Goal: Task Accomplishment & Management: Manage account settings

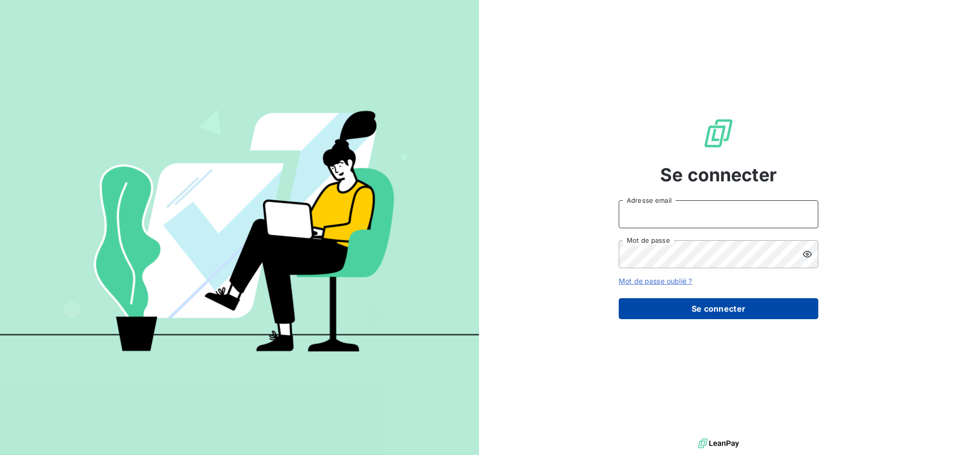
type input "[EMAIL_ADDRESS][DOMAIN_NAME]"
click at [721, 306] on button "Se connecter" at bounding box center [719, 308] width 200 height 21
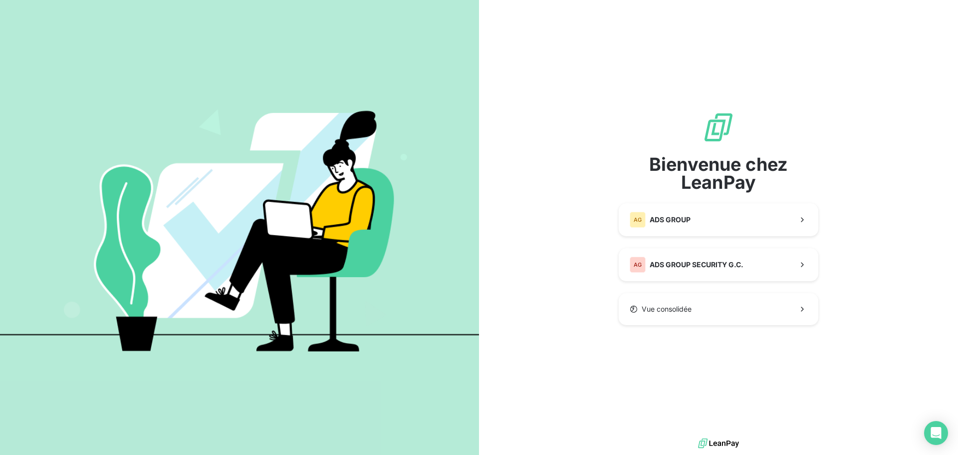
click at [869, 198] on div "Bienvenue chez LeanPay AG ADS GROUP AG ADS GROUP SECURITY G.C. Vue consolidée" at bounding box center [718, 218] width 479 height 436
click at [616, 326] on div "Bienvenue chez LeanPay AG ADS GROUP AG ADS GROUP SECURITY G.C. Vue consolidée" at bounding box center [718, 218] width 479 height 436
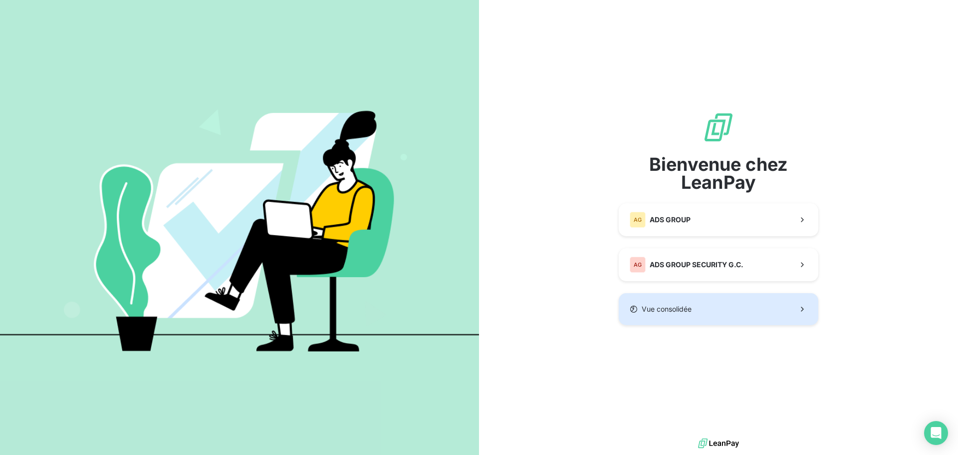
click at [800, 307] on icon "button" at bounding box center [803, 309] width 10 height 10
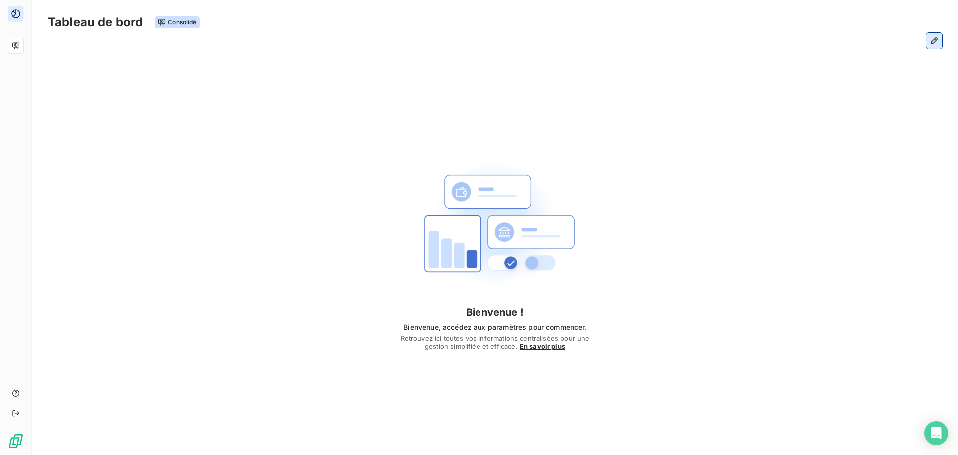
click at [937, 43] on icon "button" at bounding box center [934, 41] width 10 height 10
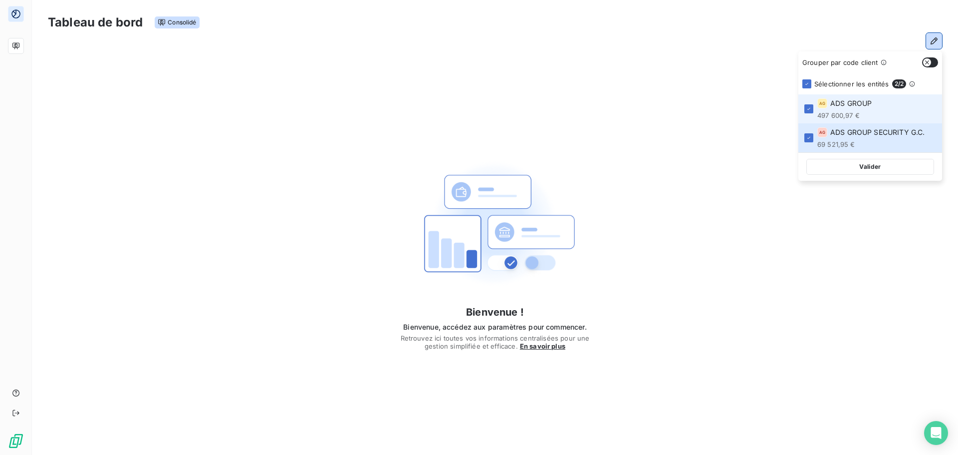
click at [851, 104] on span "ADS GROUP" at bounding box center [850, 103] width 41 height 10
click at [848, 108] on span "ADS GROUP" at bounding box center [850, 103] width 41 height 10
click at [933, 62] on button "button" at bounding box center [930, 62] width 16 height 10
click at [885, 162] on button "Valider" at bounding box center [871, 167] width 128 height 16
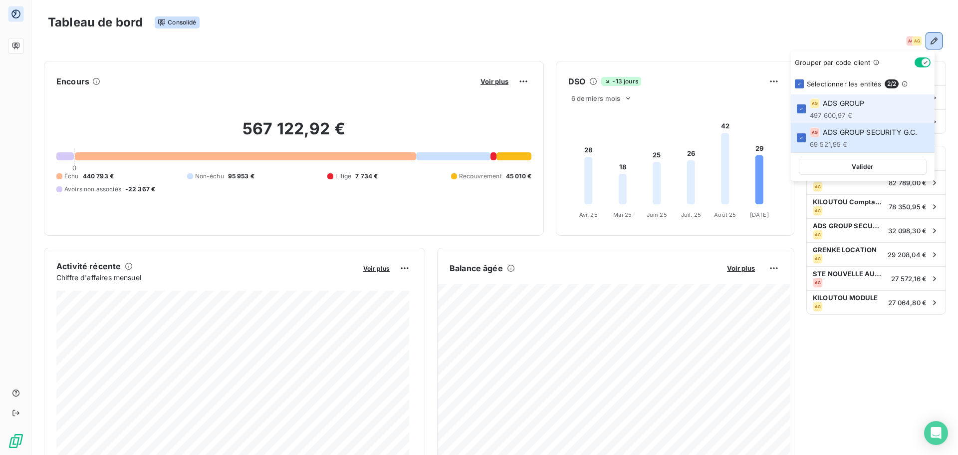
click at [845, 102] on span "ADS GROUP" at bounding box center [843, 103] width 41 height 10
click at [847, 102] on span "ADS GROUP" at bounding box center [843, 103] width 41 height 10
click at [921, 59] on button "button" at bounding box center [923, 62] width 16 height 10
click at [853, 163] on button "Valider" at bounding box center [863, 167] width 128 height 16
click at [803, 136] on icon at bounding box center [802, 138] width 6 height 6
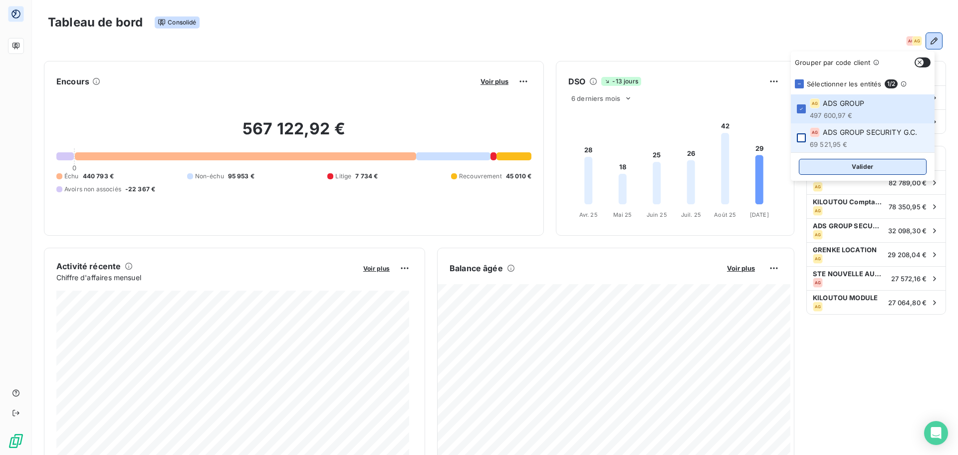
click at [838, 163] on button "Valider" at bounding box center [863, 167] width 128 height 16
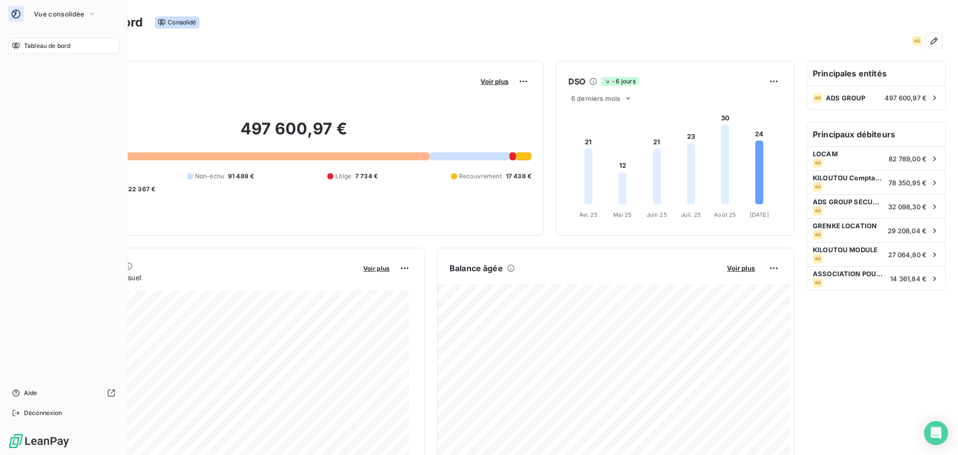
click at [12, 46] on icon at bounding box center [15, 45] width 7 height 6
click at [60, 39] on div "Tableau de bord" at bounding box center [63, 46] width 111 height 16
click at [74, 14] on span "Vue consolidée" at bounding box center [59, 14] width 50 height 8
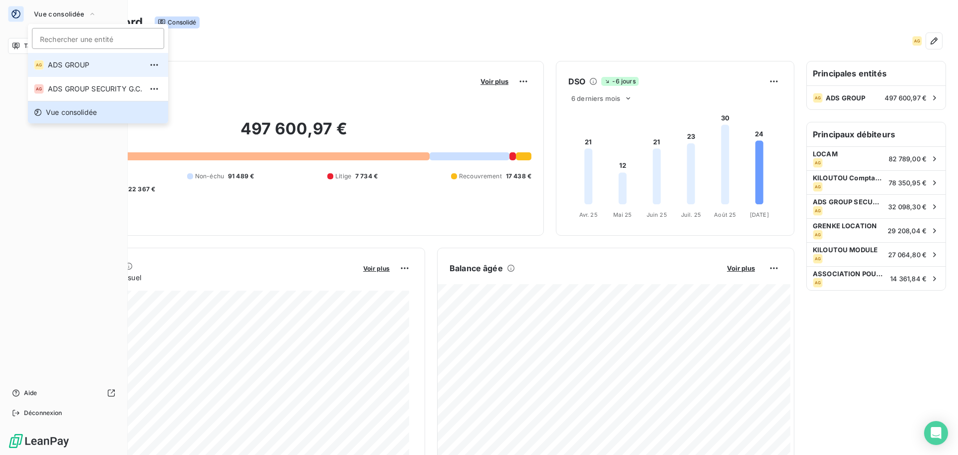
click at [81, 61] on span "ADS GROUP" at bounding box center [95, 65] width 94 height 10
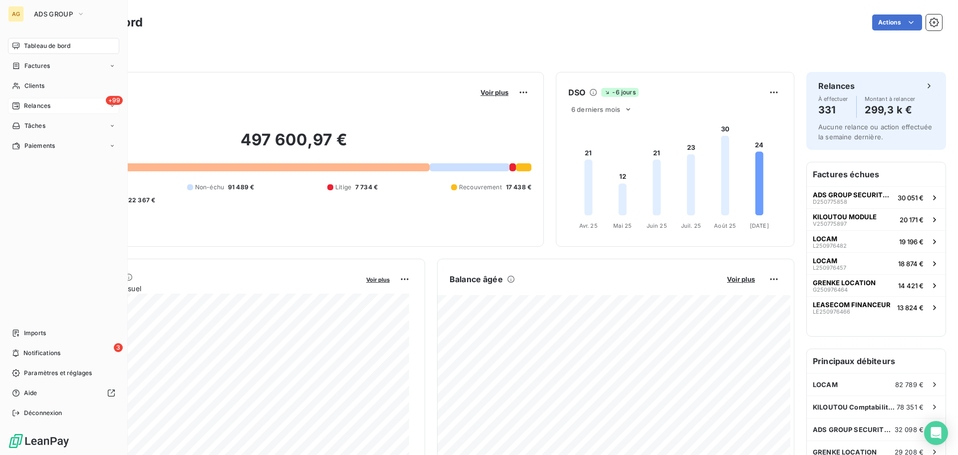
click at [46, 103] on span "Relances" at bounding box center [37, 105] width 26 height 9
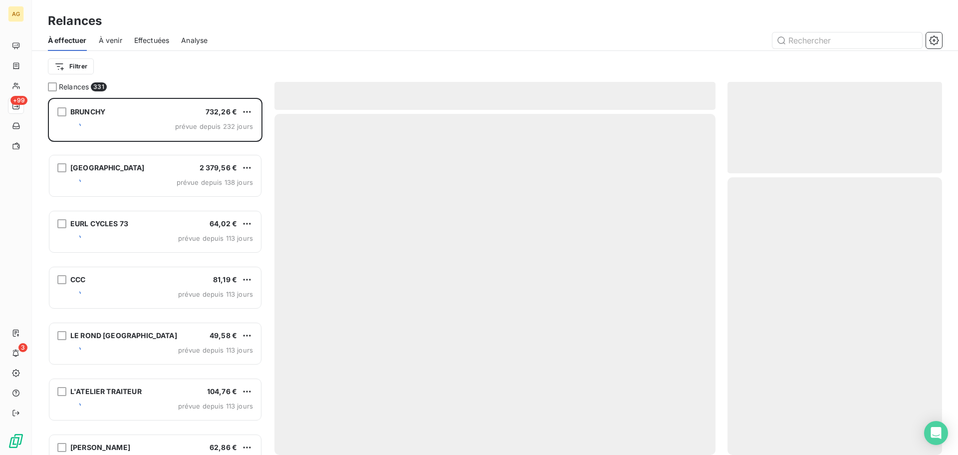
scroll to position [349, 207]
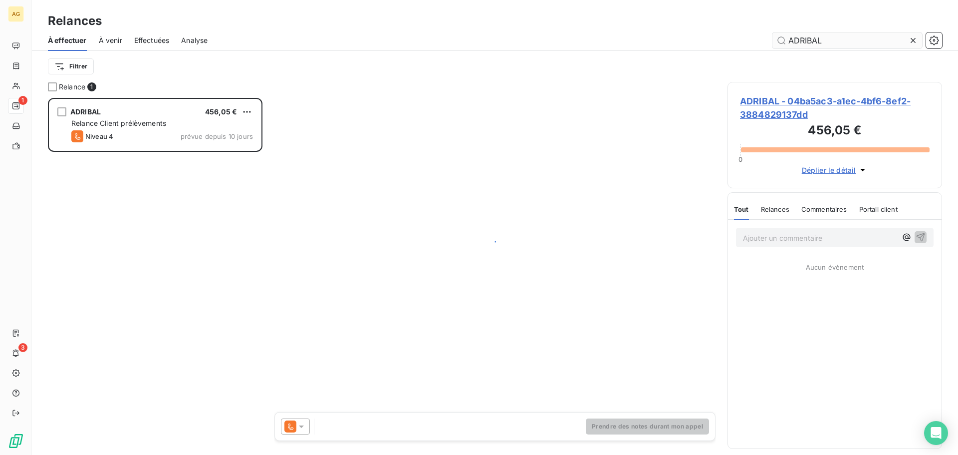
scroll to position [349, 207]
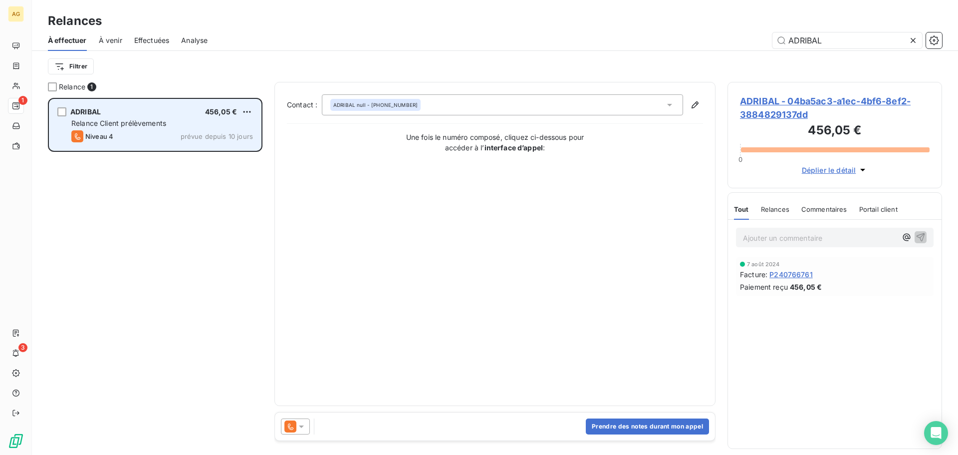
type input "ADRIBAL"
click at [135, 117] on div "ADRIBAL 456,05 € Relance Client prélèvements Niveau 4 prévue depuis 10 jours" at bounding box center [155, 124] width 212 height 51
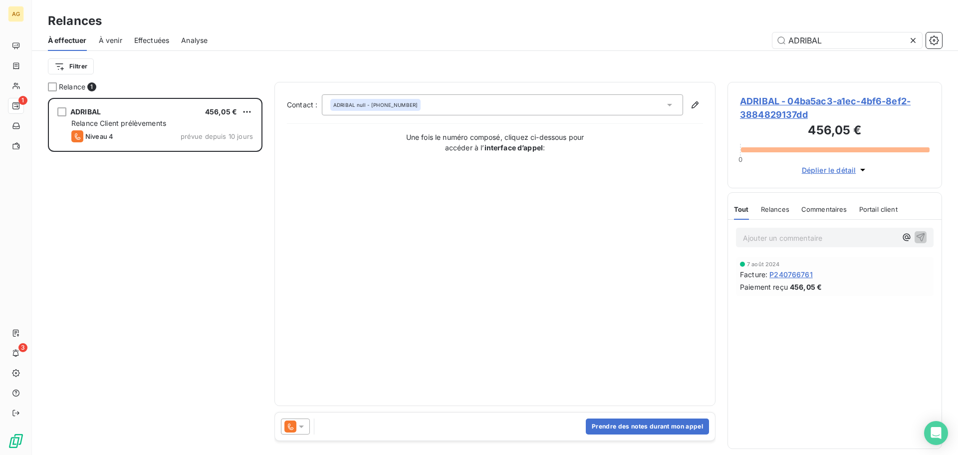
click at [787, 108] on span "ADRIBAL - 04ba5ac3-a1ec-4bf6-8ef2-3884829137dd" at bounding box center [835, 107] width 190 height 27
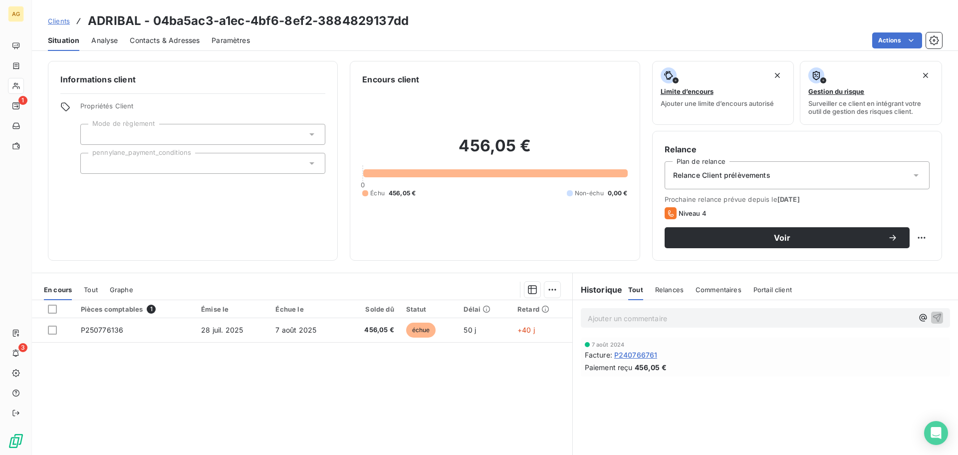
click at [153, 38] on span "Contacts & Adresses" at bounding box center [165, 40] width 70 height 10
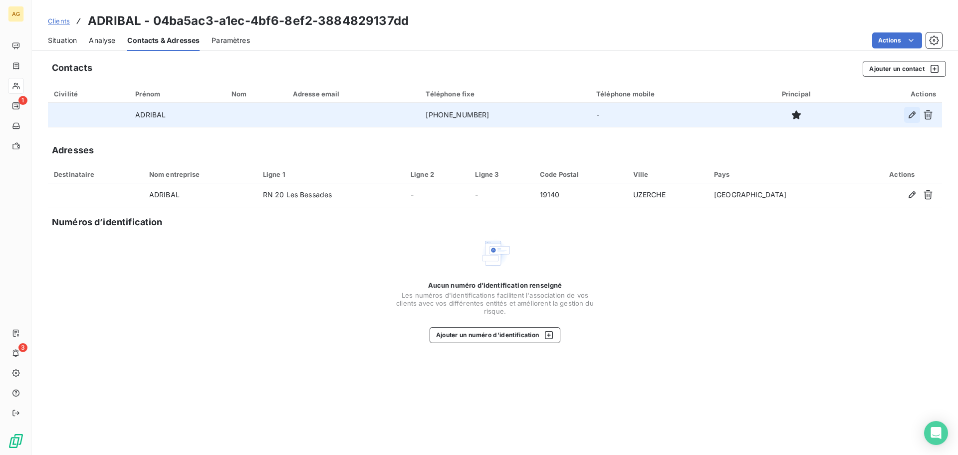
click at [912, 112] on icon "button" at bounding box center [912, 115] width 10 height 10
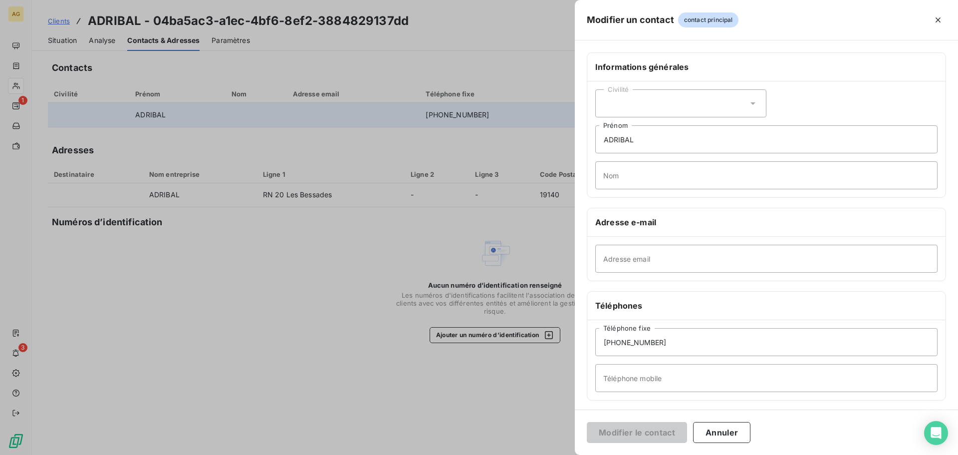
click at [639, 97] on div "Civilité" at bounding box center [680, 103] width 171 height 28
click at [636, 148] on span "Monsieur" at bounding box center [630, 146] width 30 height 9
drag, startPoint x: 632, startPoint y: 141, endPoint x: 601, endPoint y: 138, distance: 30.6
click at [601, 139] on input "ADRIBAL" at bounding box center [766, 139] width 342 height 28
click at [860, 140] on input "ADRIBAL" at bounding box center [766, 139] width 342 height 28
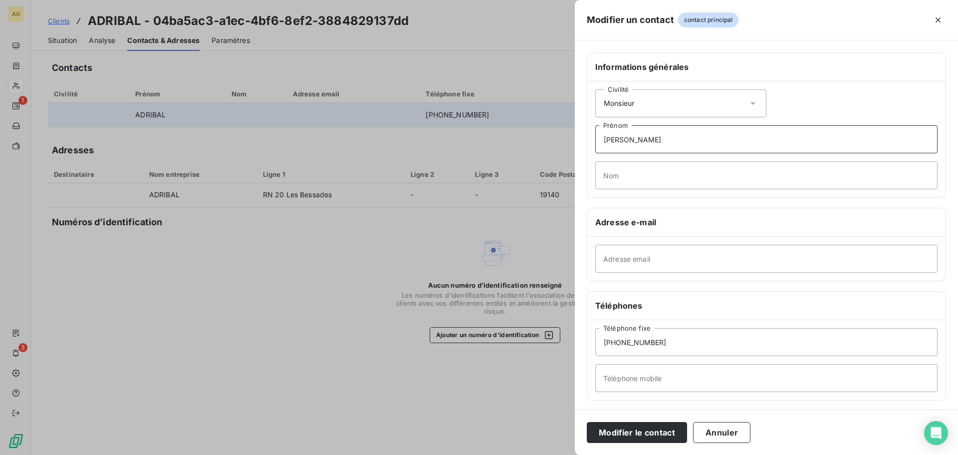
type input "[PERSON_NAME]"
type input "LEVET"
click at [666, 253] on input "Adresse email" at bounding box center [766, 259] width 342 height 28
paste input "[EMAIL_ADDRESS][DOMAIN_NAME]"
type input "[EMAIL_ADDRESS][DOMAIN_NAME]"
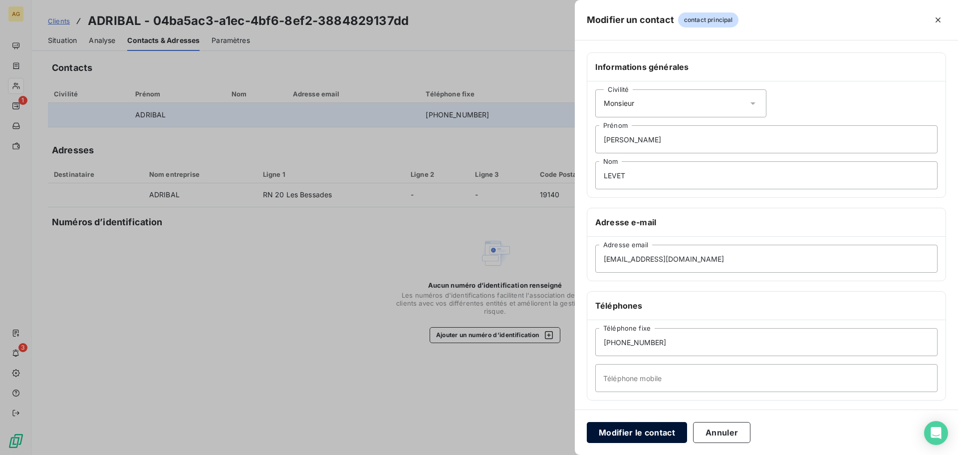
click at [657, 433] on button "Modifier le contact" at bounding box center [637, 432] width 100 height 21
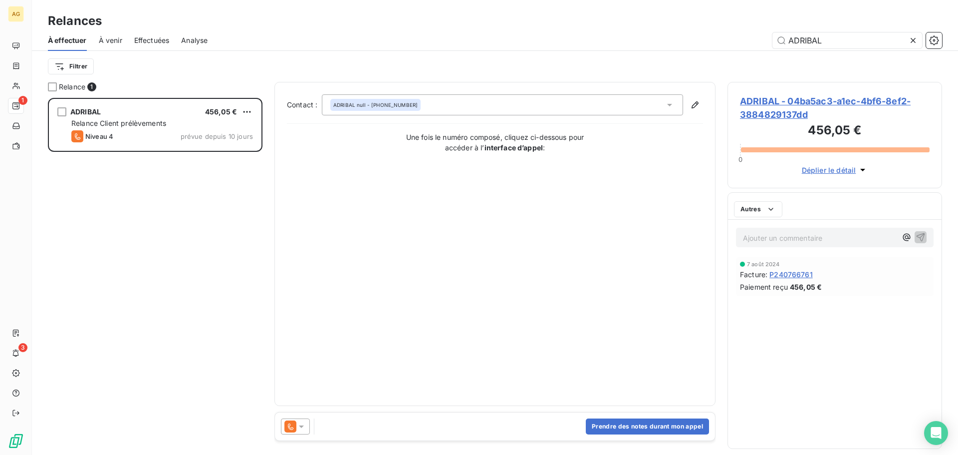
scroll to position [349, 207]
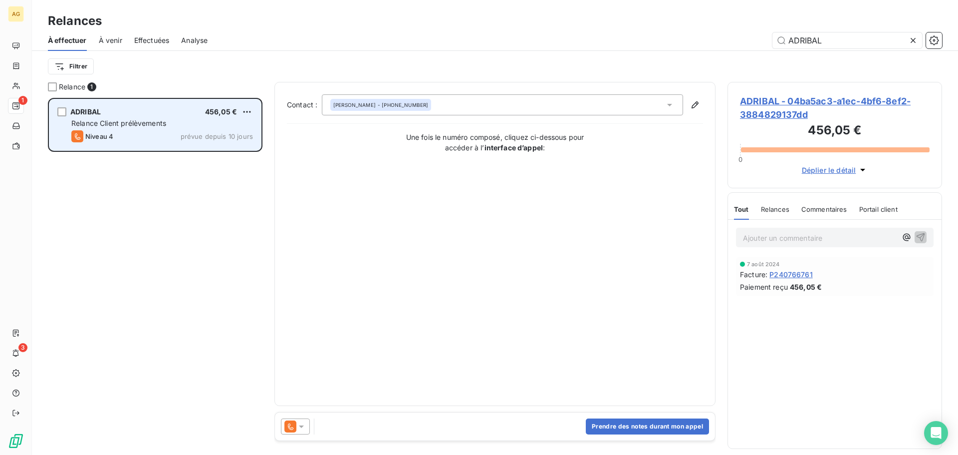
click at [141, 119] on span "Relance Client prélèvements" at bounding box center [118, 123] width 95 height 8
click at [61, 110] on div "grid" at bounding box center [61, 111] width 9 height 9
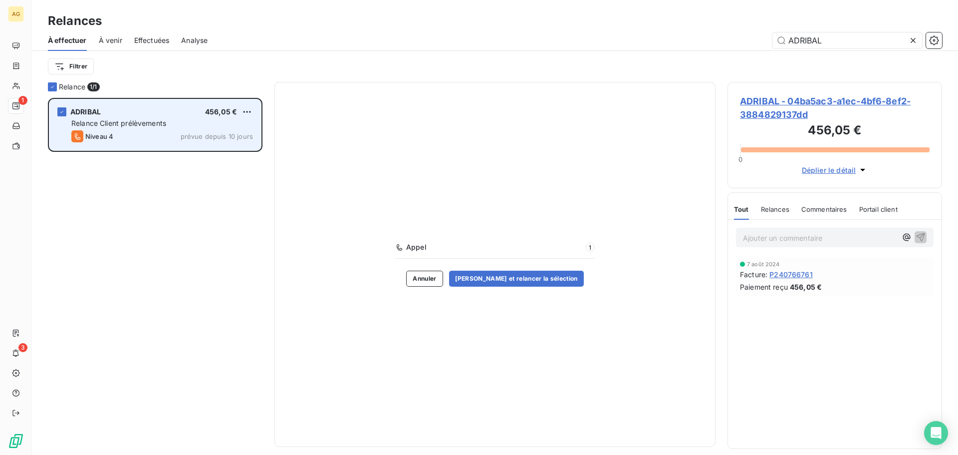
click at [100, 115] on span "ADRIBAL" at bounding box center [85, 111] width 30 height 8
click at [62, 109] on icon "grid" at bounding box center [62, 112] width 6 height 6
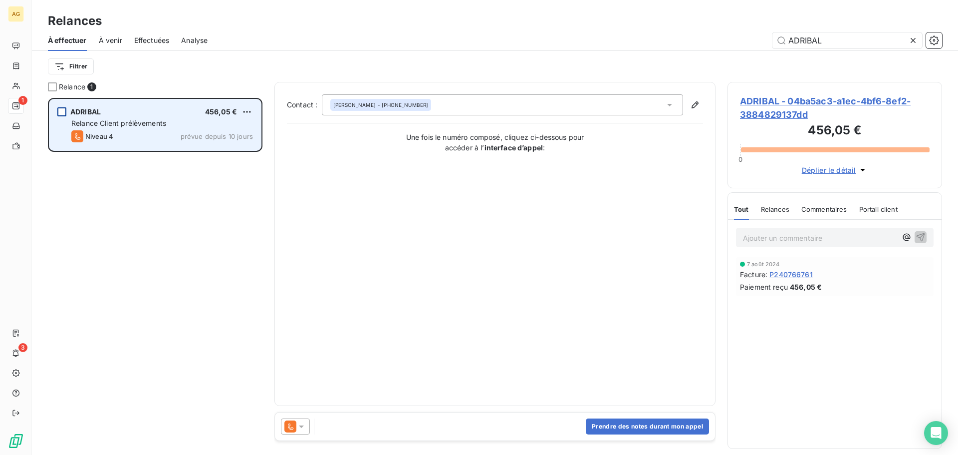
click at [771, 207] on span "Relances" at bounding box center [775, 209] width 28 height 8
click at [694, 103] on icon "button" at bounding box center [695, 105] width 10 height 10
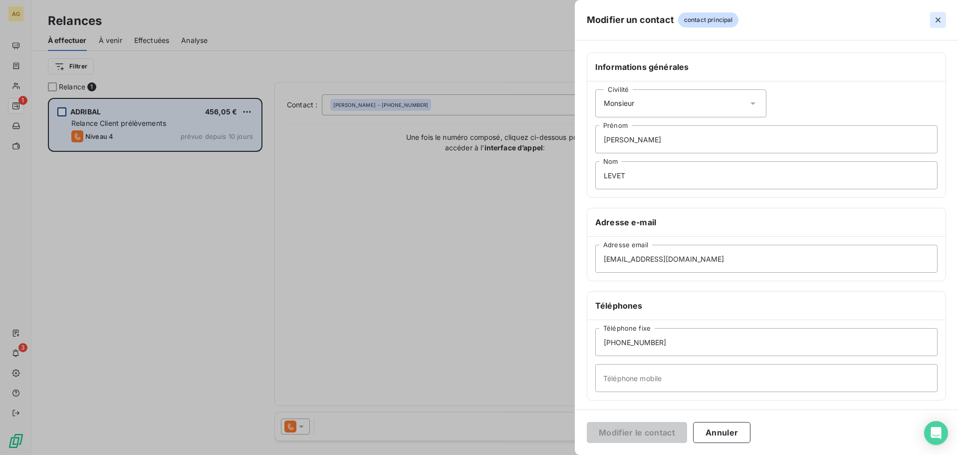
click at [941, 19] on icon "button" at bounding box center [938, 20] width 10 height 10
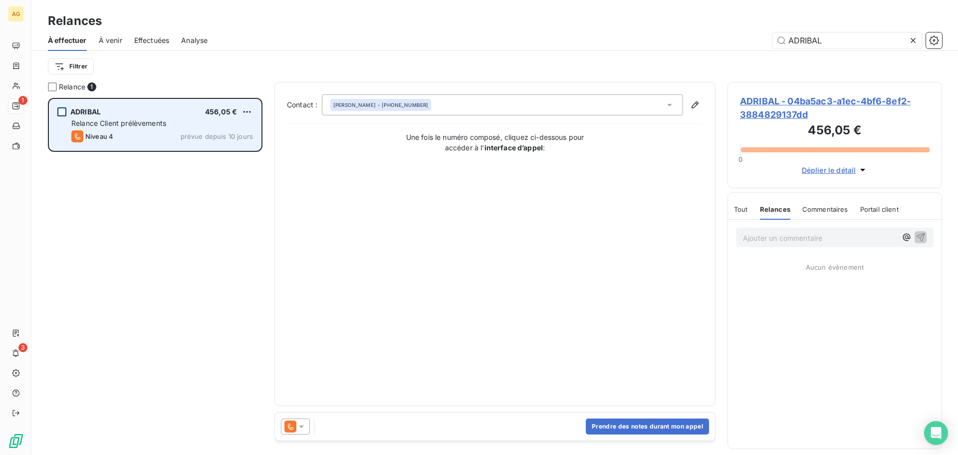
click at [737, 212] on span "Tout" at bounding box center [741, 209] width 14 height 8
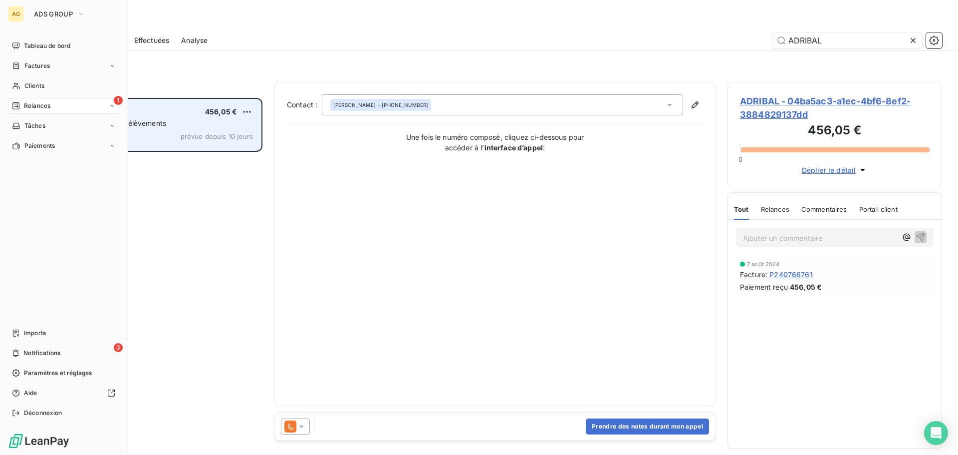
click at [34, 108] on span "Relances" at bounding box center [37, 105] width 26 height 9
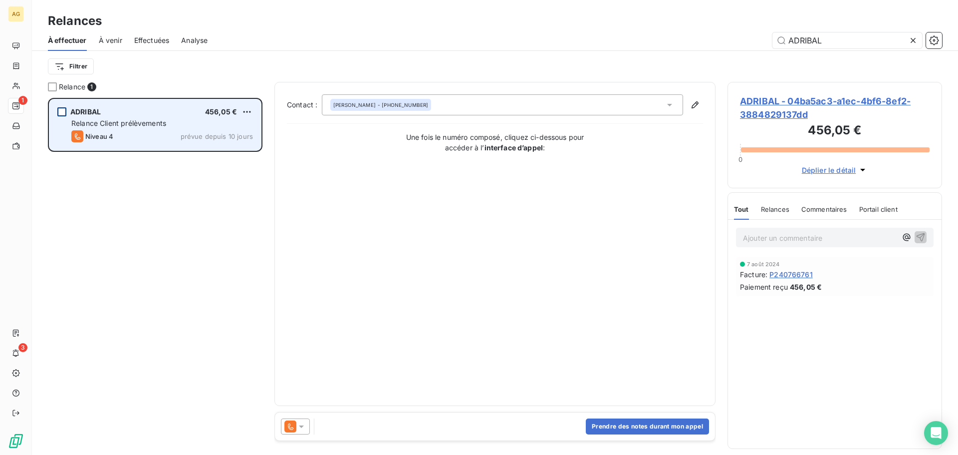
click at [134, 122] on span "Relance Client prélèvements" at bounding box center [118, 123] width 95 height 8
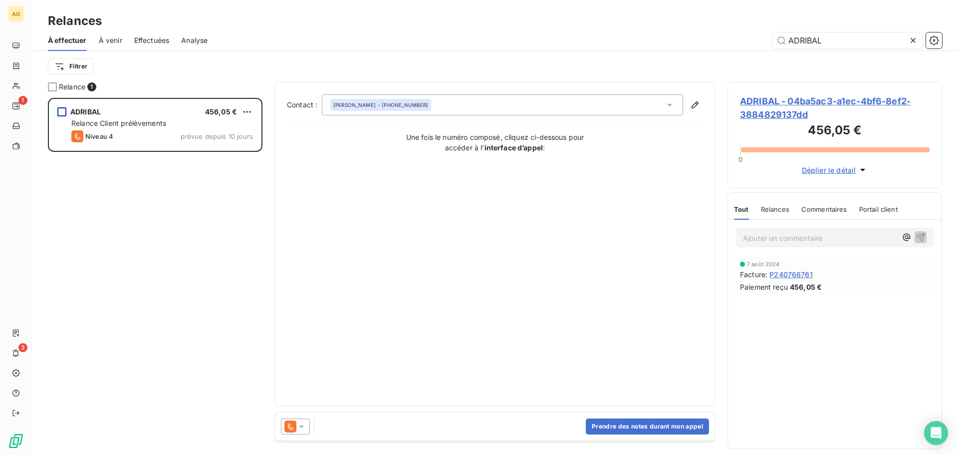
click at [227, 112] on span "456,05 €" at bounding box center [221, 111] width 32 height 8
click at [246, 112] on html "AG 1 3 Relances À effectuer À venir Effectuées Analyse ADRIBAL Filtrer Relance …" at bounding box center [479, 227] width 958 height 455
drag, startPoint x: 337, startPoint y: 213, endPoint x: 337, endPoint y: 226, distance: 12.5
click at [337, 216] on html "AG 1 3 Relances À effectuer À venir Effectuées Analyse ADRIBAL Filtrer Relance …" at bounding box center [479, 227] width 958 height 455
click at [307, 425] on div at bounding box center [295, 426] width 29 height 16
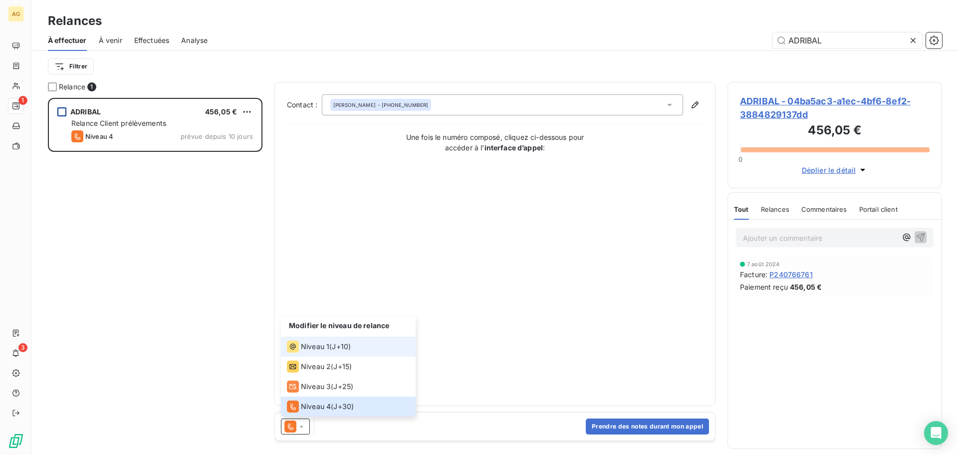
click at [331, 348] on div "Niveau 1 ( J+10 )" at bounding box center [319, 346] width 64 height 12
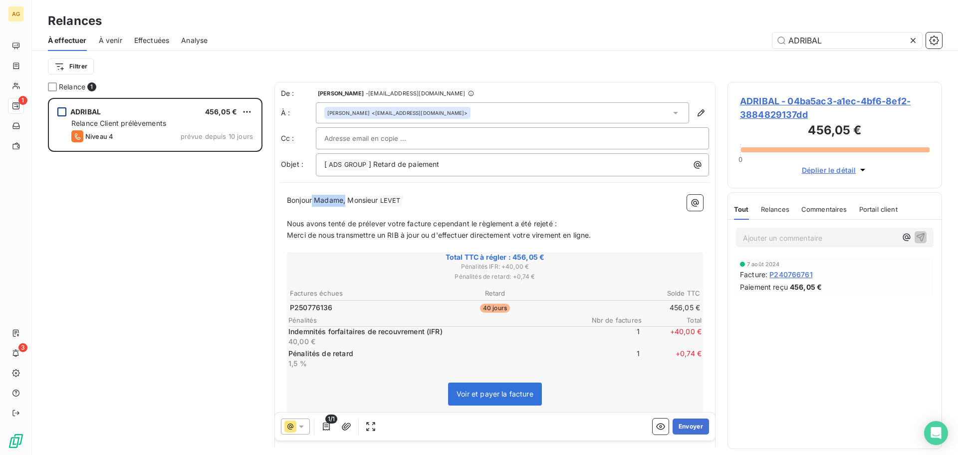
drag, startPoint x: 346, startPoint y: 202, endPoint x: 314, endPoint y: 204, distance: 32.0
click at [314, 204] on span "Bonjour Madame, Monsieur" at bounding box center [332, 200] width 91 height 8
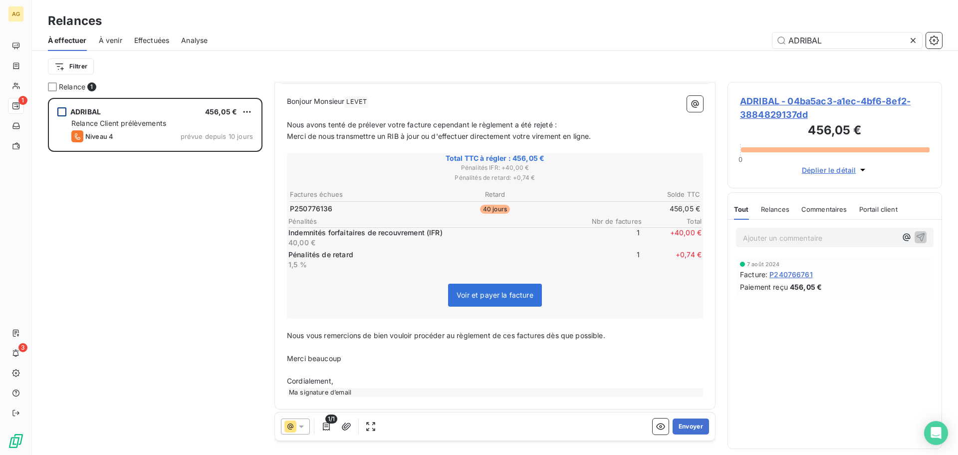
scroll to position [100, 0]
click at [684, 423] on button "Envoyer" at bounding box center [691, 426] width 36 height 16
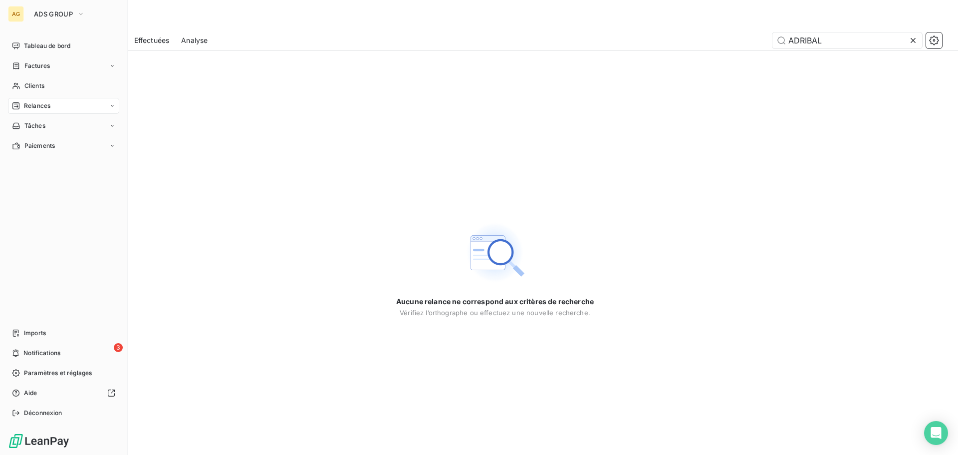
click at [32, 105] on span "Relances" at bounding box center [37, 105] width 26 height 9
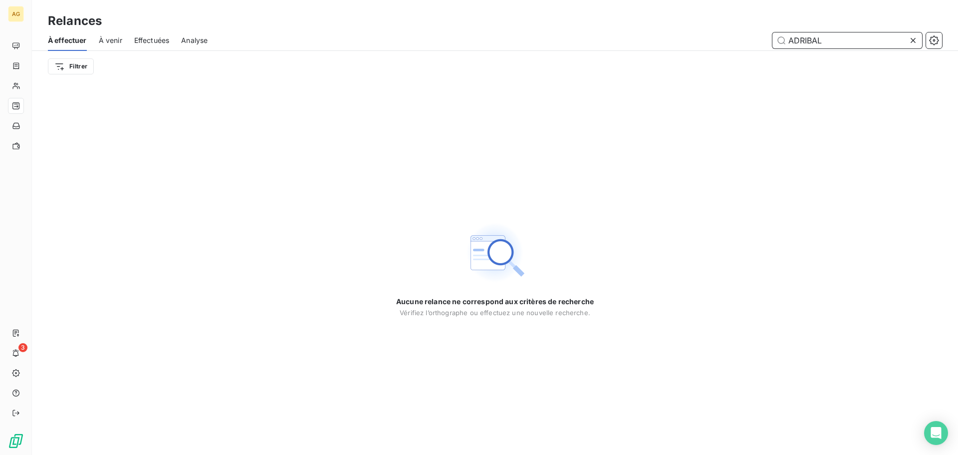
click at [883, 41] on input "ADRIBAL" at bounding box center [848, 40] width 150 height 16
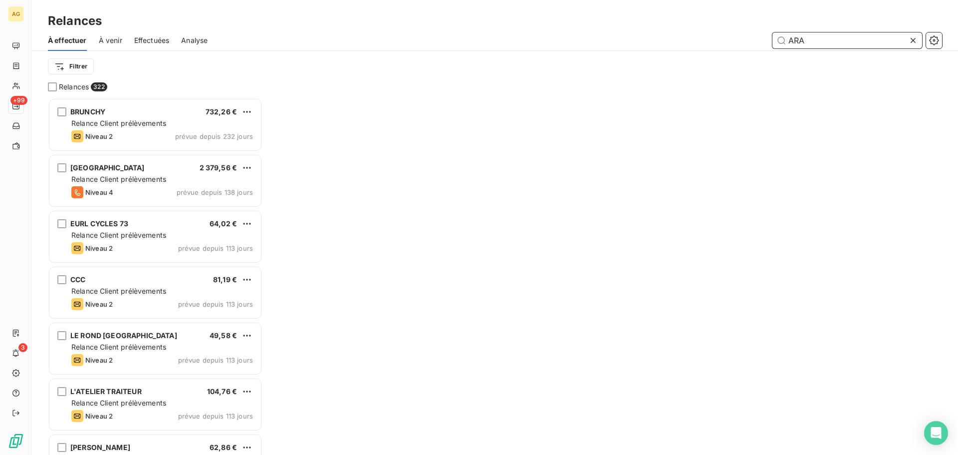
scroll to position [349, 207]
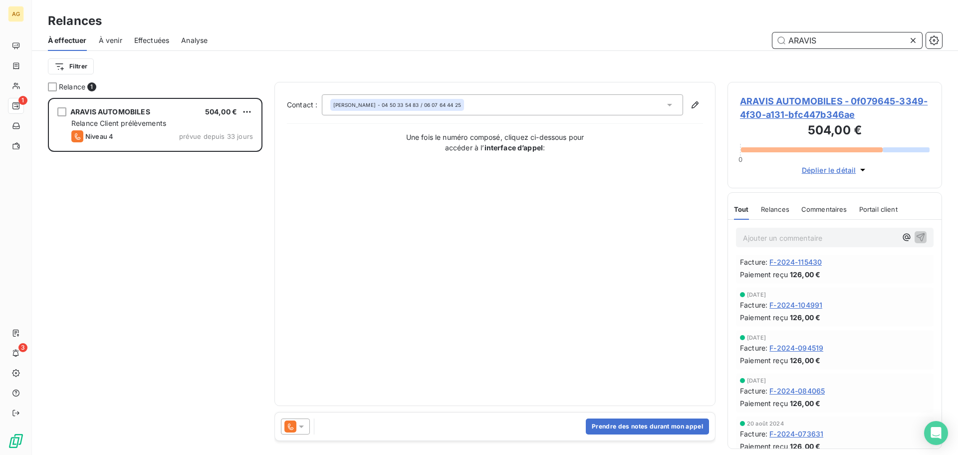
scroll to position [439, 0]
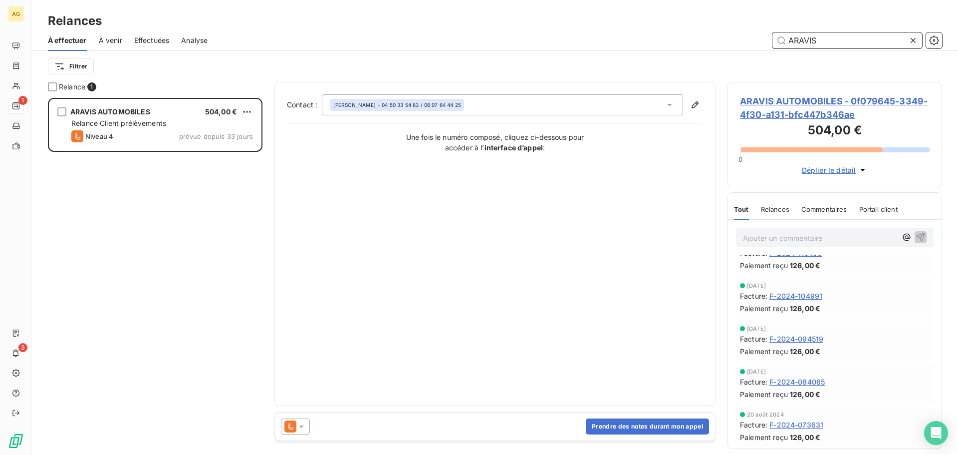
type input "ARAVIS"
click at [816, 111] on span "ARAVIS AUTOMOBILES - 0f079645-3349-4f30-a131-bfc447b346ae" at bounding box center [835, 107] width 190 height 27
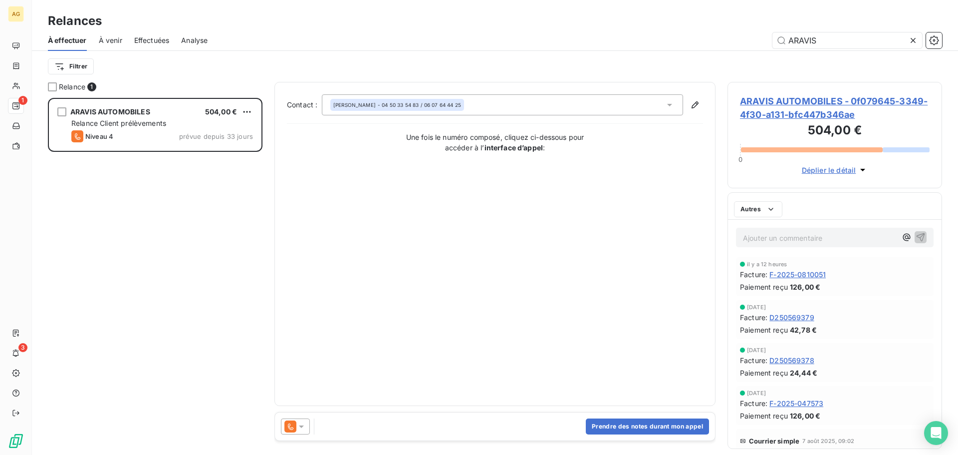
scroll to position [349, 207]
drag, startPoint x: 835, startPoint y: 36, endPoint x: 830, endPoint y: 39, distance: 5.8
click at [830, 39] on input "ARAVIS" at bounding box center [848, 40] width 150 height 16
click at [829, 40] on input "ARAVIS" at bounding box center [848, 40] width 150 height 16
click at [832, 39] on input "ARAVIS" at bounding box center [848, 40] width 150 height 16
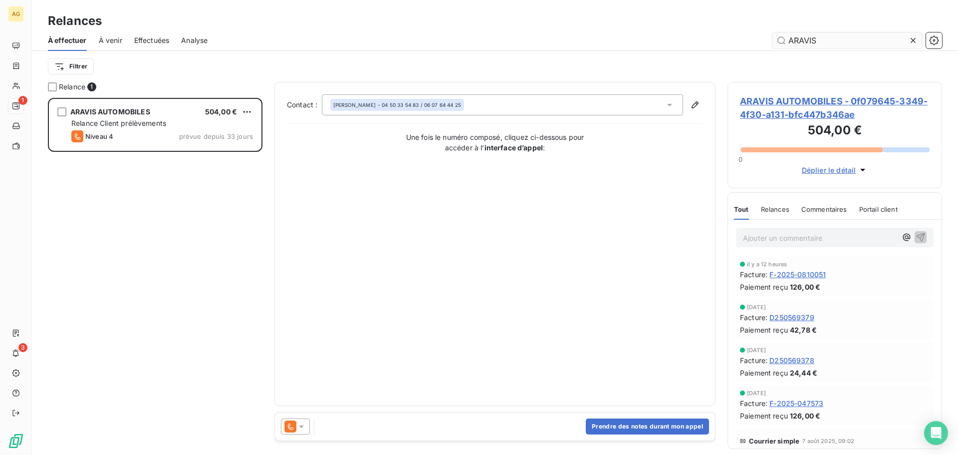
click at [832, 39] on input "ARAVIS" at bounding box center [848, 40] width 150 height 16
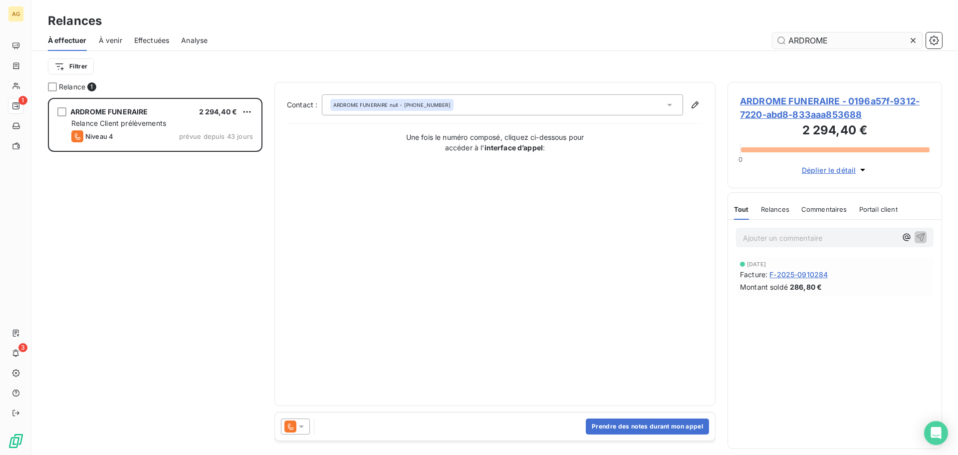
scroll to position [349, 207]
click at [776, 214] on div "Relances" at bounding box center [775, 209] width 28 height 21
type input "ARDROME"
click at [743, 213] on span "Tout" at bounding box center [741, 209] width 14 height 8
click at [800, 103] on span "ARDROME FUNERAIRE - 0196a57f-9312-7220-abd8-833aaa853688" at bounding box center [835, 107] width 190 height 27
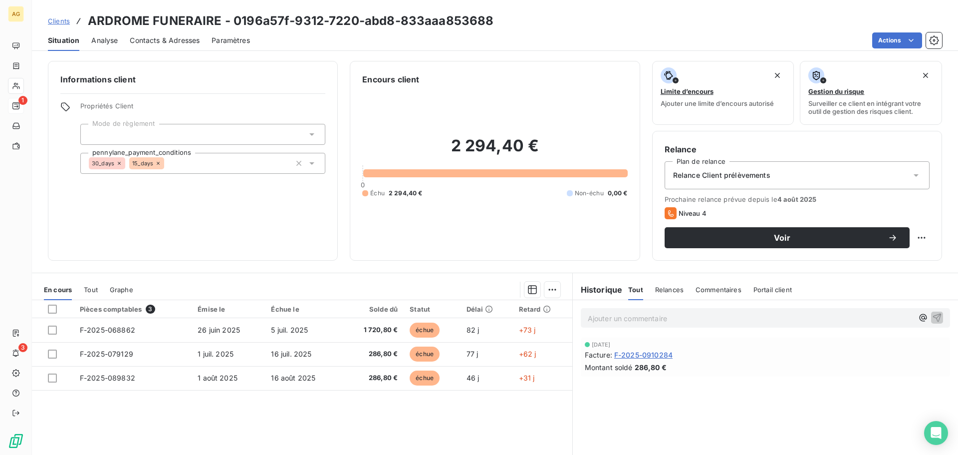
click at [173, 41] on span "Contacts & Adresses" at bounding box center [165, 40] width 70 height 10
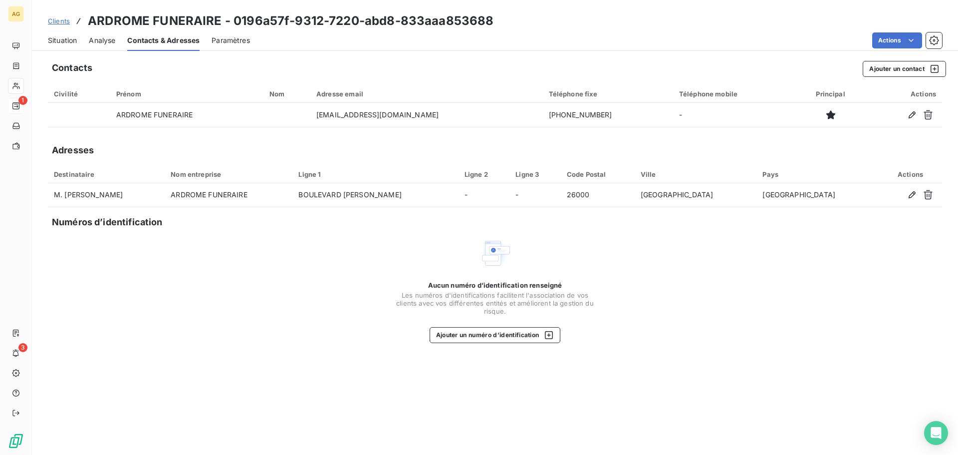
click at [245, 42] on span "Paramètres" at bounding box center [231, 40] width 38 height 10
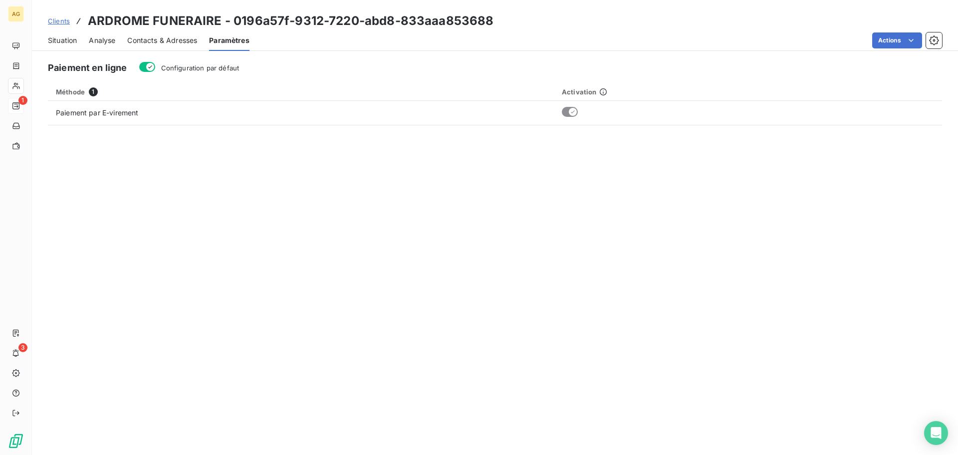
click at [203, 67] on span "Configuration par défaut" at bounding box center [200, 68] width 78 height 8
click at [155, 67] on button "Configuration par défaut" at bounding box center [147, 67] width 16 height 10
click at [174, 39] on span "Contacts & Adresses" at bounding box center [162, 40] width 70 height 10
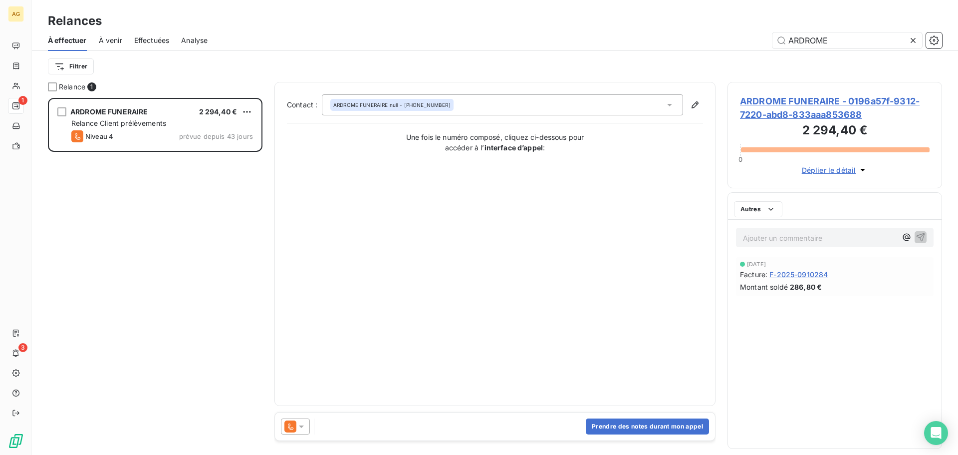
scroll to position [349, 207]
click at [306, 422] on icon at bounding box center [301, 426] width 10 height 10
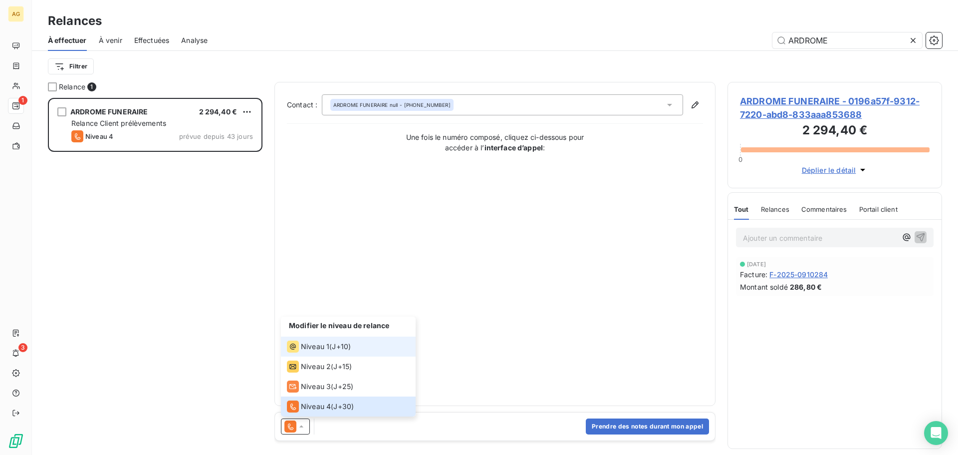
click at [354, 346] on li "Niveau 1 ( J+10 )" at bounding box center [348, 346] width 135 height 20
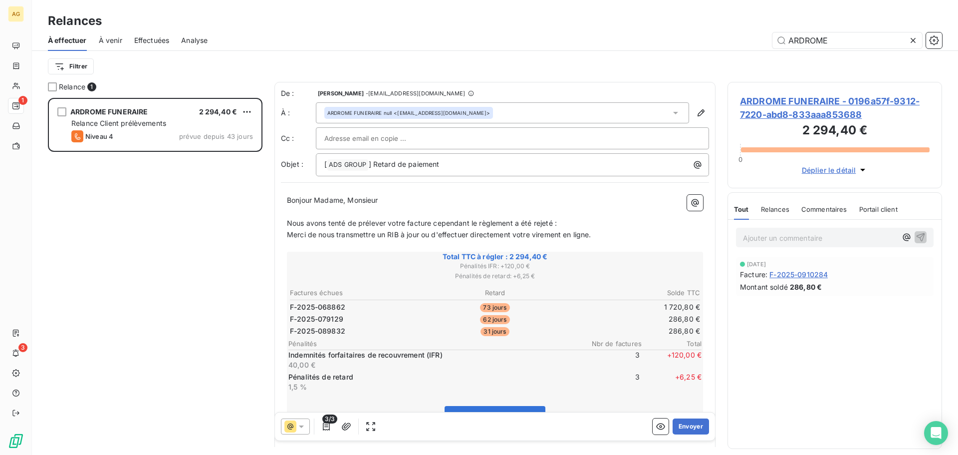
click at [403, 226] on span "Nous avons tenté de prélever votre facture cependant le règlement a été rejeté :" at bounding box center [422, 223] width 270 height 8
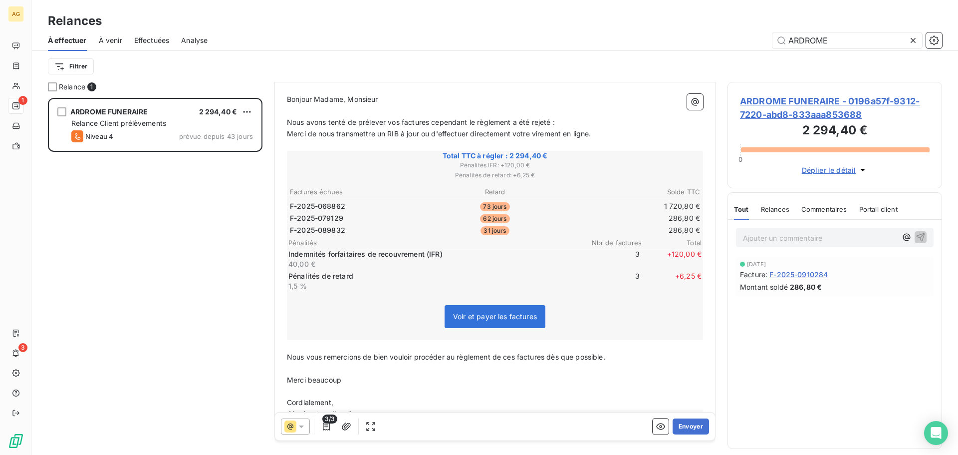
scroll to position [126, 0]
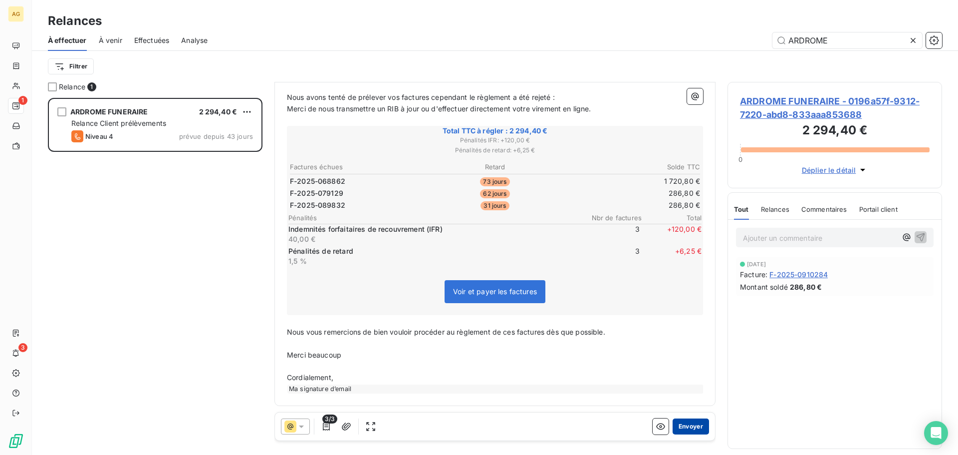
click at [692, 426] on button "Envoyer" at bounding box center [691, 426] width 36 height 16
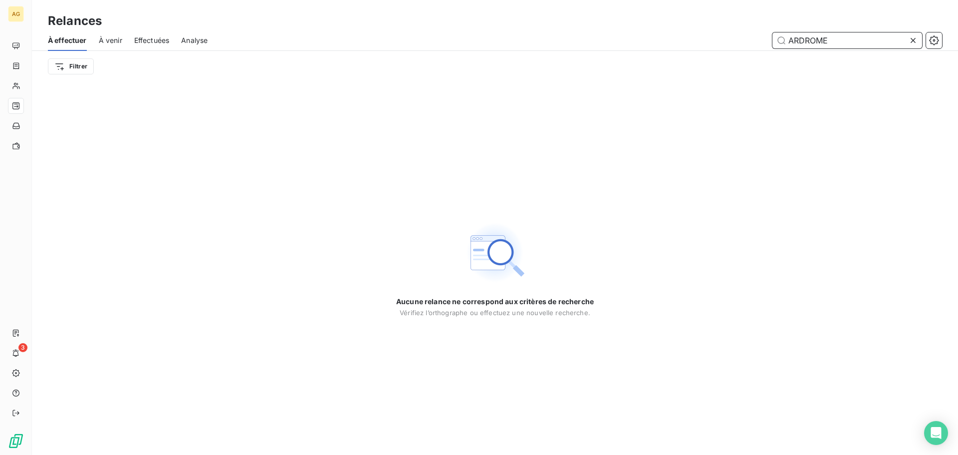
click at [809, 38] on input "ARDROME" at bounding box center [848, 40] width 150 height 16
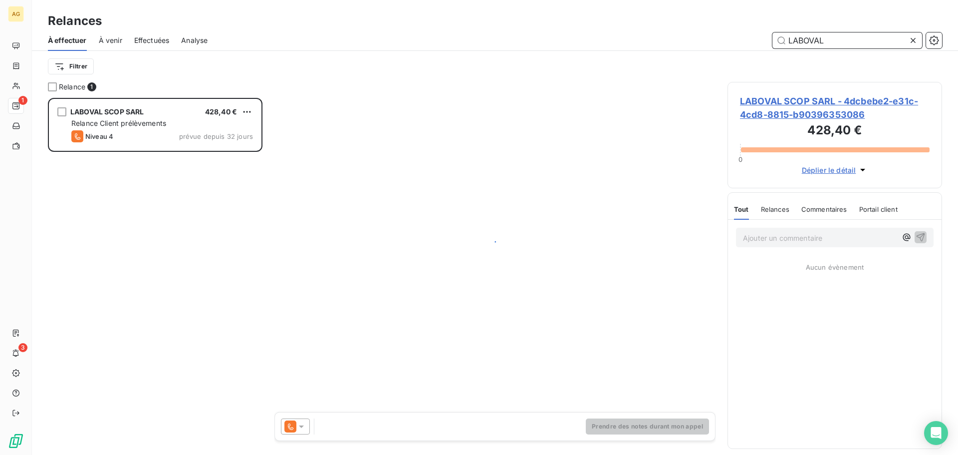
scroll to position [349, 207]
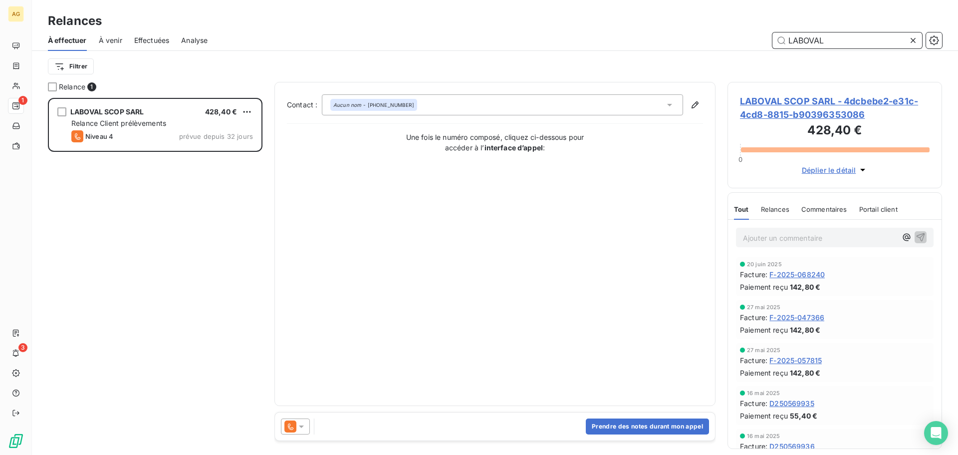
type input "LABOVAL"
click at [792, 102] on span "LABOVAL SCOP SARL - 4dcbebe2-e31c-4cd8-8815-b90396353086" at bounding box center [835, 107] width 190 height 27
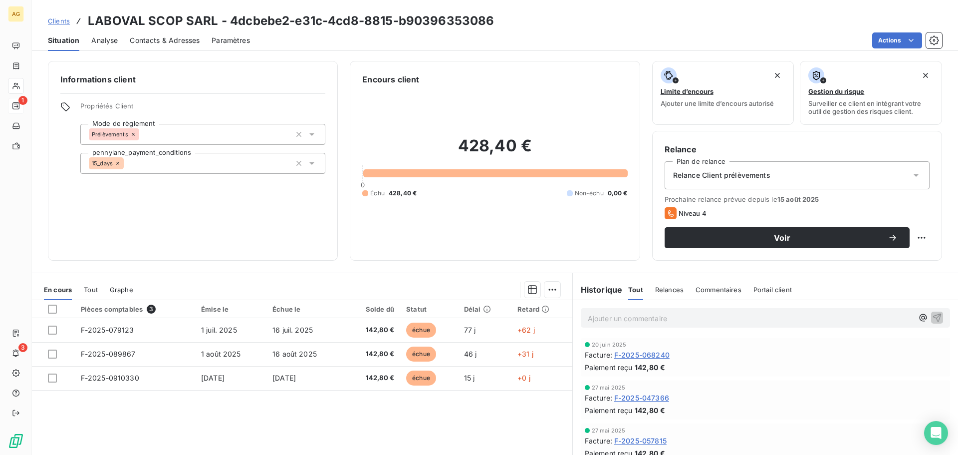
click at [147, 38] on span "Contacts & Adresses" at bounding box center [165, 40] width 70 height 10
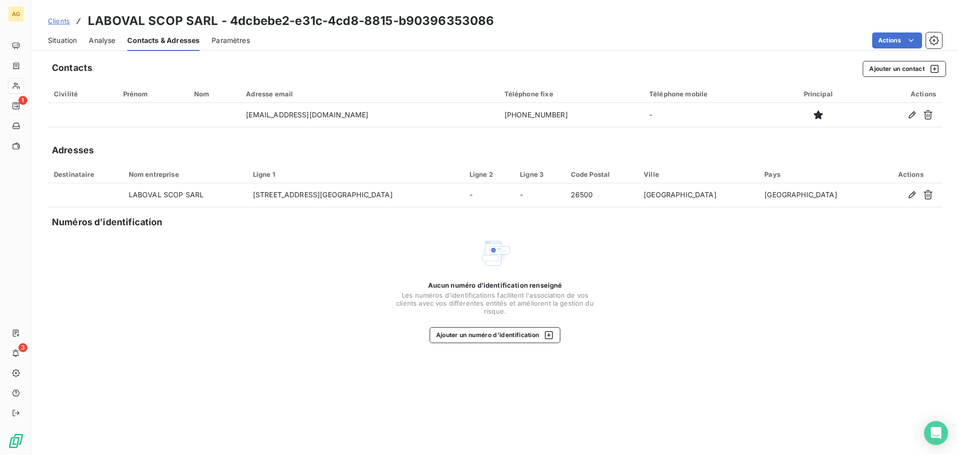
click at [226, 39] on span "Paramètres" at bounding box center [231, 40] width 38 height 10
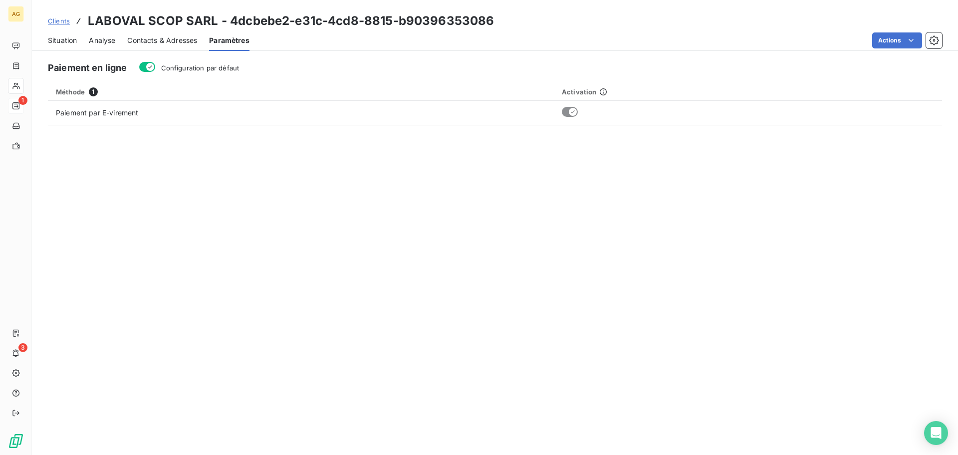
click at [150, 64] on icon "button" at bounding box center [150, 67] width 8 height 8
click at [173, 42] on span "Contacts & Adresses" at bounding box center [162, 40] width 70 height 10
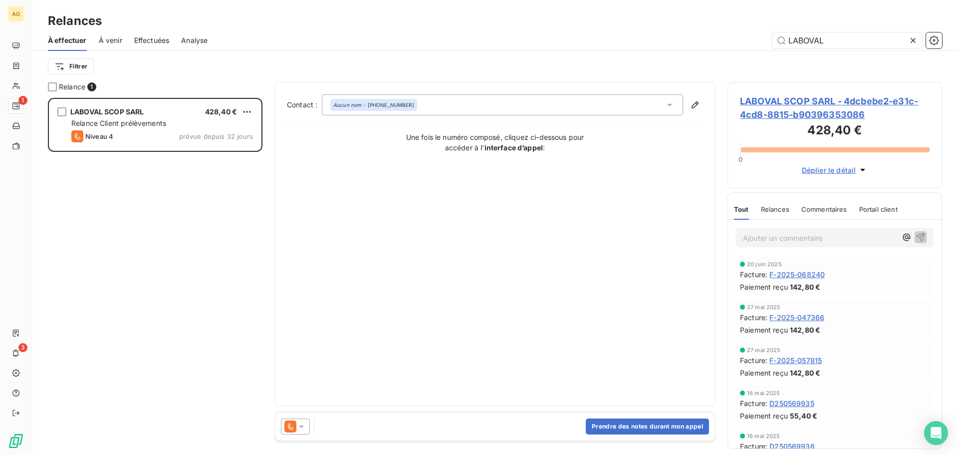
scroll to position [349, 207]
click at [774, 213] on div "Relances" at bounding box center [775, 209] width 28 height 21
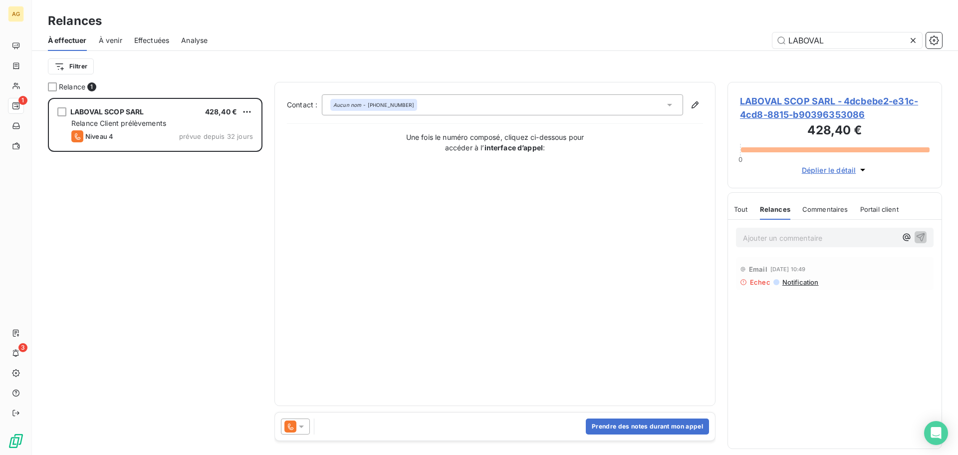
click at [305, 424] on icon at bounding box center [301, 426] width 10 height 10
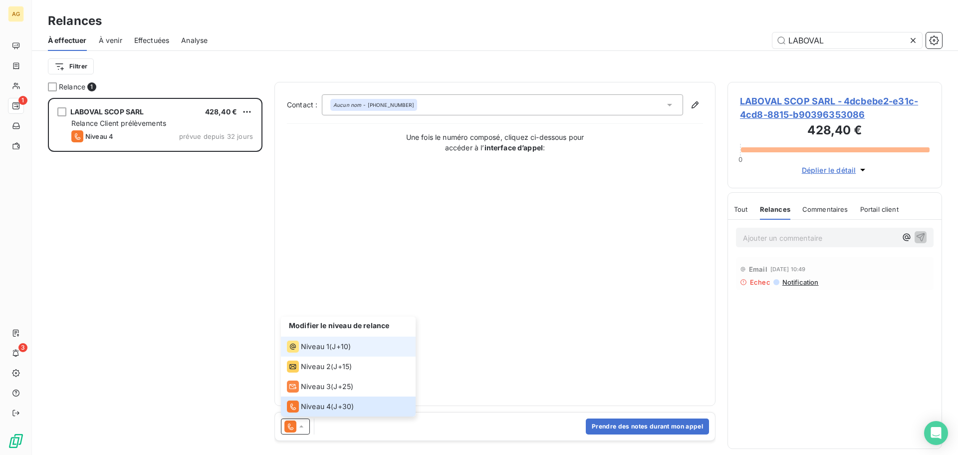
click at [326, 346] on span "Niveau 1" at bounding box center [315, 346] width 28 height 10
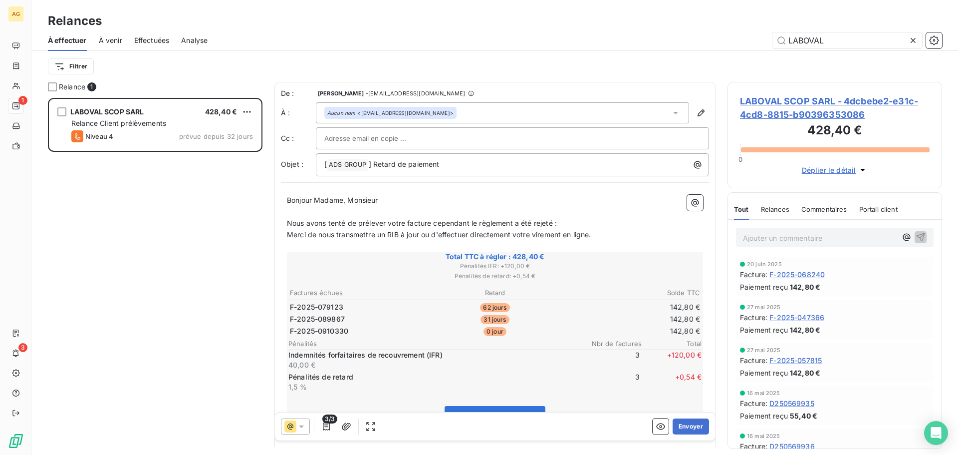
click at [402, 225] on span "Nous avons tenté de prélever votre facture cependant le règlement a été rejeté :" at bounding box center [422, 223] width 270 height 8
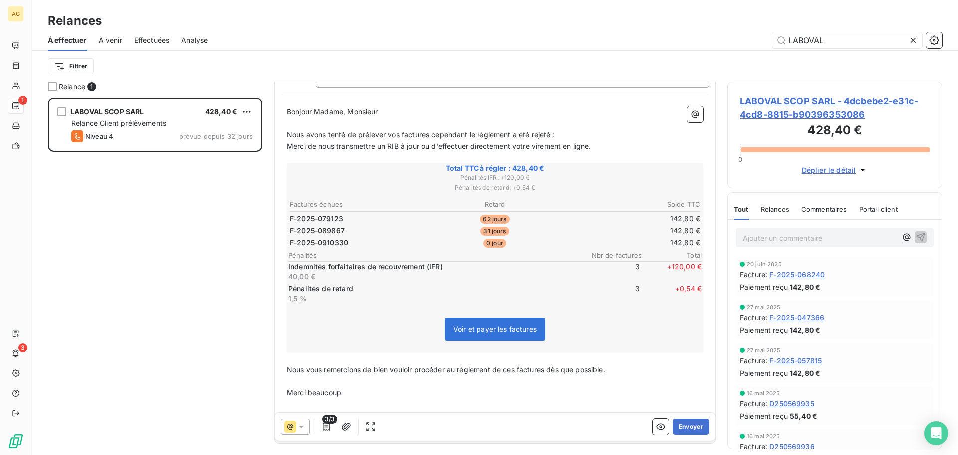
scroll to position [126, 0]
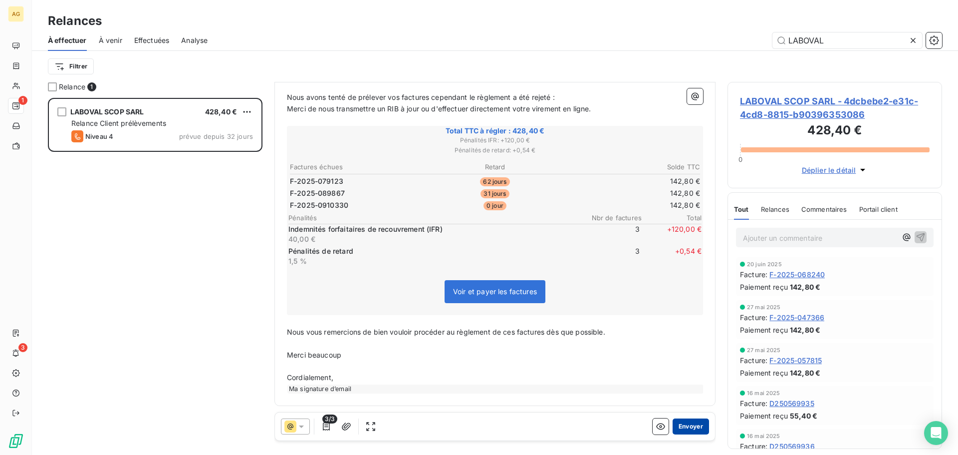
click at [675, 423] on button "Envoyer" at bounding box center [691, 426] width 36 height 16
